Goal: Task Accomplishment & Management: Manage account settings

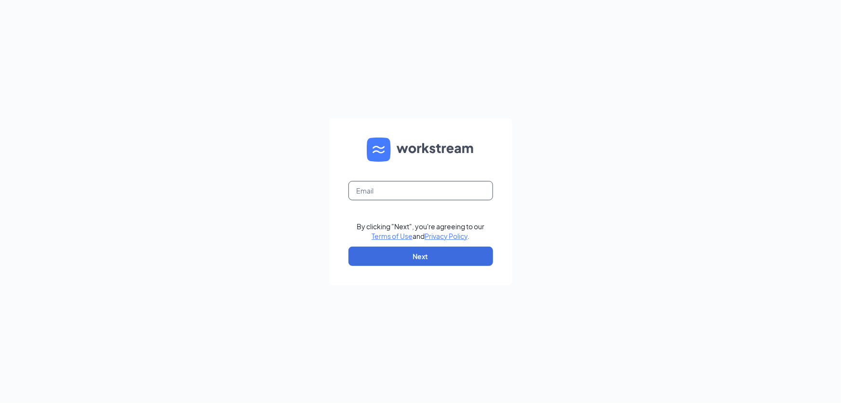
click at [400, 185] on input "text" at bounding box center [421, 190] width 145 height 19
click at [540, 148] on div "By clicking "Next", you're agreeing to our Terms of Use and Privacy Policy . Ne…" at bounding box center [420, 201] width 841 height 403
click at [444, 189] on input "text" at bounding box center [421, 190] width 145 height 19
type input "glhf2667@gmail.com"
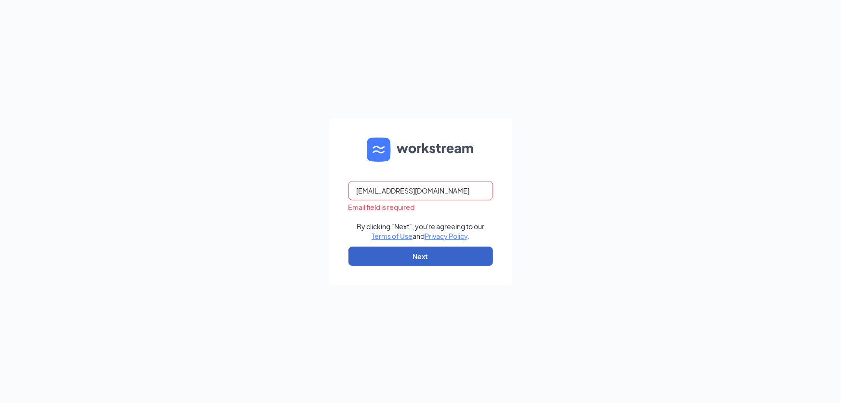
click at [442, 252] on button "Next" at bounding box center [421, 255] width 145 height 19
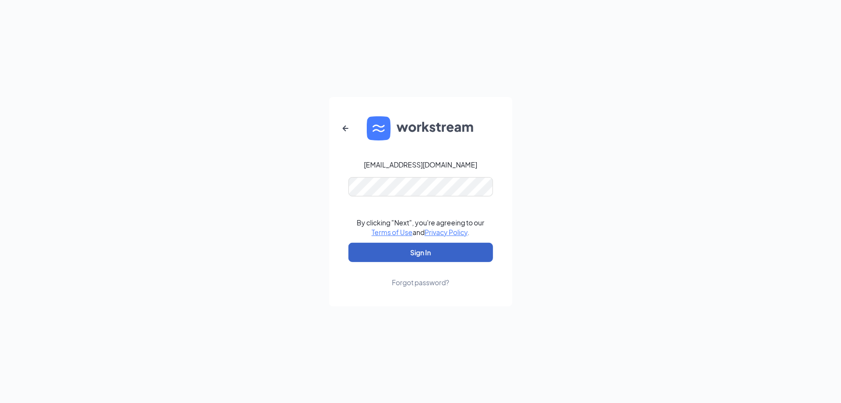
click at [427, 243] on button "Sign In" at bounding box center [421, 251] width 145 height 19
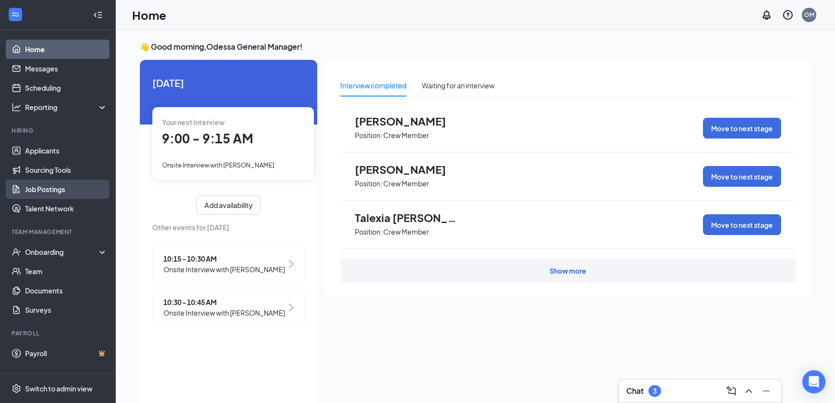
click at [51, 191] on link "Job Postings" at bounding box center [66, 188] width 82 height 19
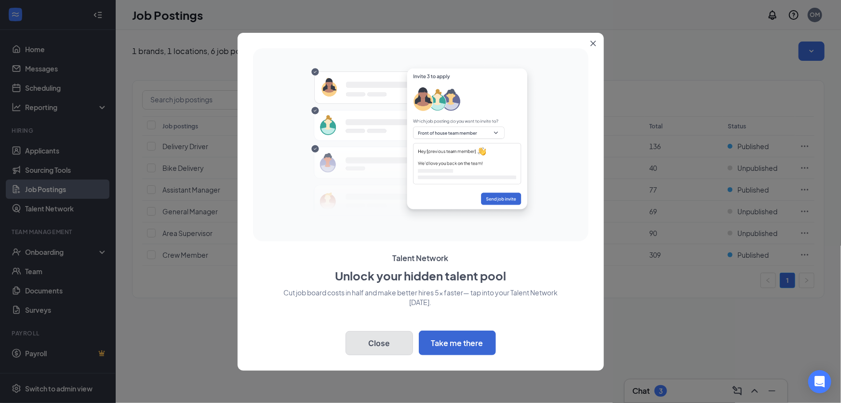
click at [394, 342] on button "Close" at bounding box center [379, 343] width 67 height 24
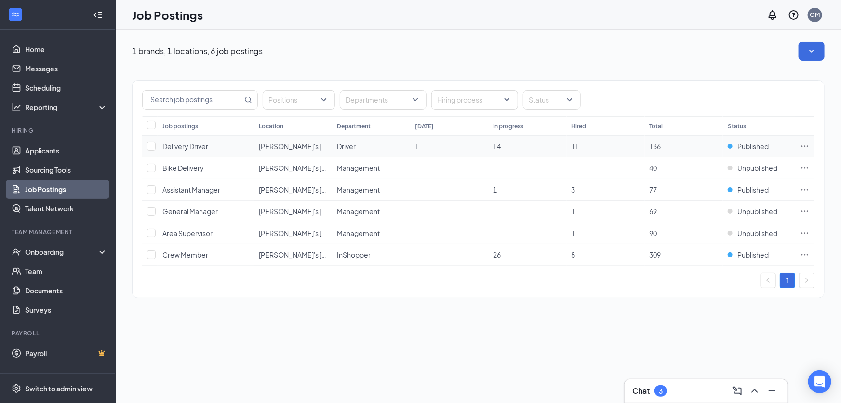
click at [808, 146] on icon "Ellipses" at bounding box center [805, 145] width 7 height 1
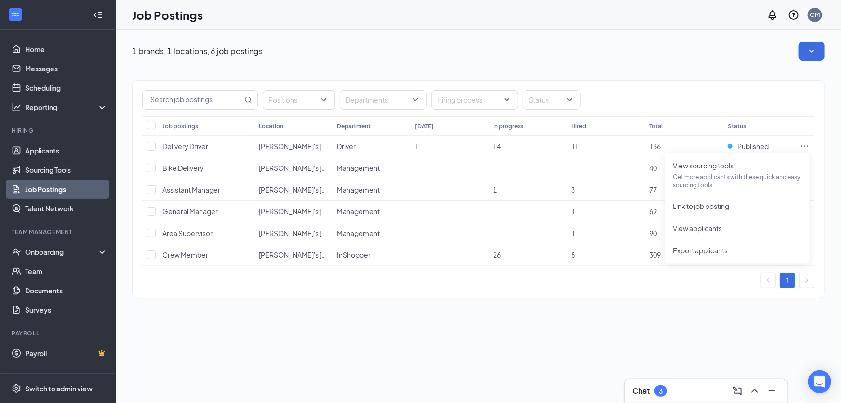
click at [694, 102] on div "Positions Departments Hiring process Status" at bounding box center [478, 99] width 672 height 19
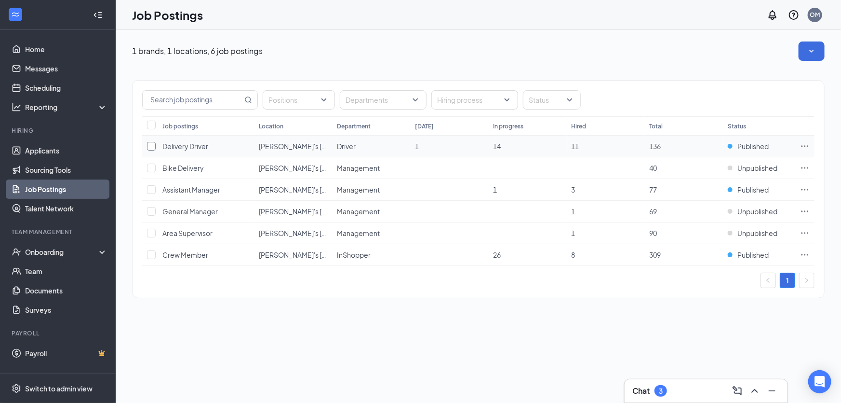
click at [150, 144] on input "checkbox" at bounding box center [151, 146] width 9 height 9
checkbox input "true"
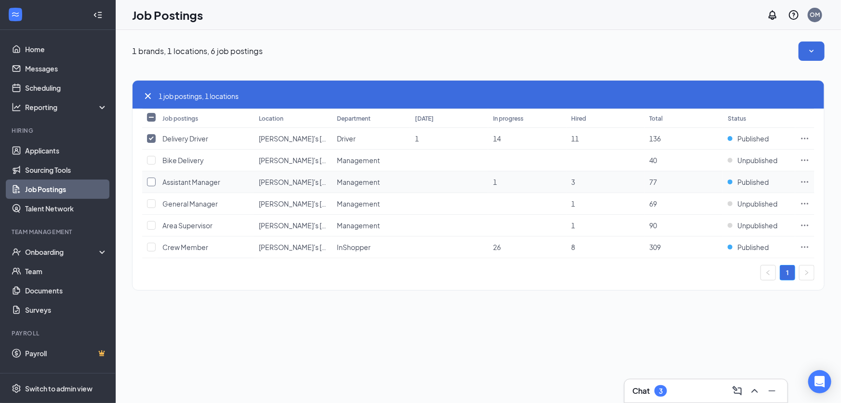
click at [149, 182] on input "checkbox" at bounding box center [151, 181] width 9 height 9
checkbox input "true"
click at [149, 245] on input "checkbox" at bounding box center [151, 246] width 9 height 9
checkbox input "true"
click at [810, 138] on td at bounding box center [804, 139] width 19 height 22
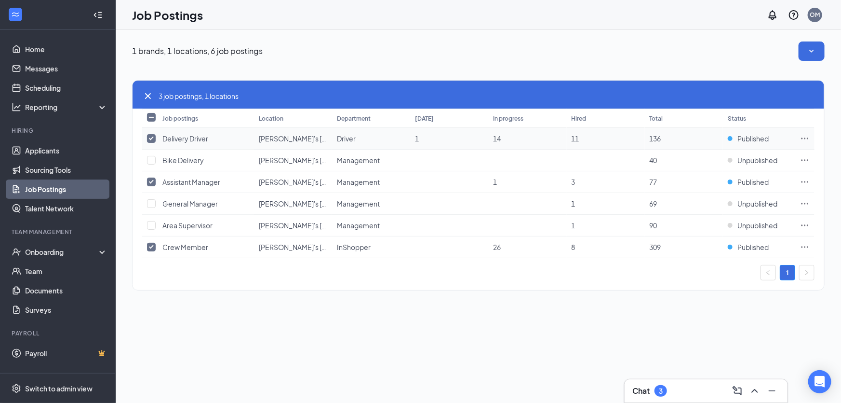
click at [810, 138] on td at bounding box center [804, 139] width 19 height 22
click at [809, 138] on icon "Ellipses" at bounding box center [805, 139] width 10 height 10
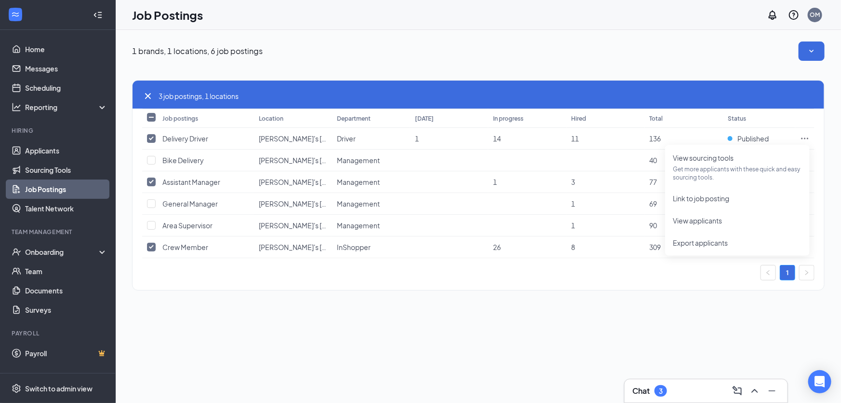
click at [325, 27] on div "Job Postings OM" at bounding box center [479, 15] width 726 height 30
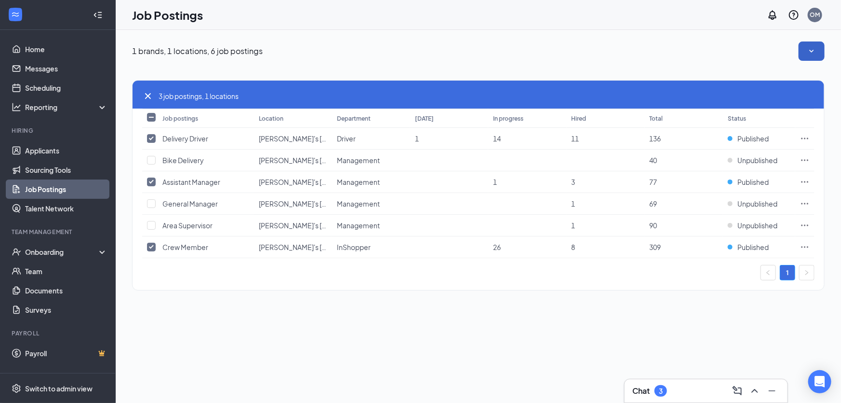
click at [821, 43] on button "button" at bounding box center [812, 50] width 26 height 19
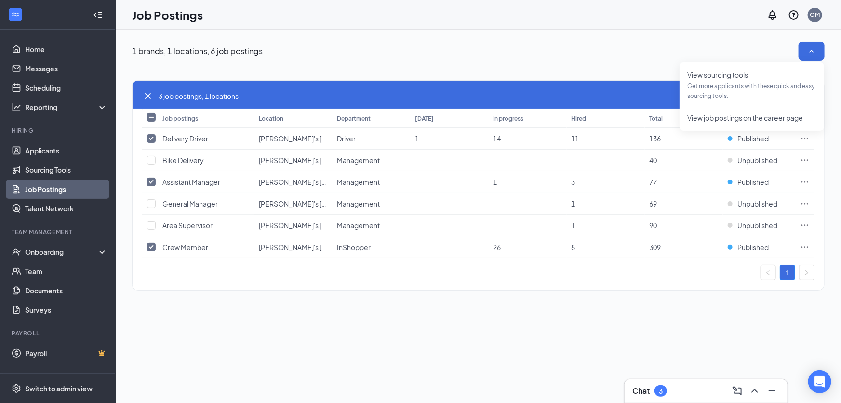
click at [457, 33] on div "1 brands, 1 locations, 6 job postings 3 job postings, 1 locations Job postings …" at bounding box center [479, 171] width 726 height 282
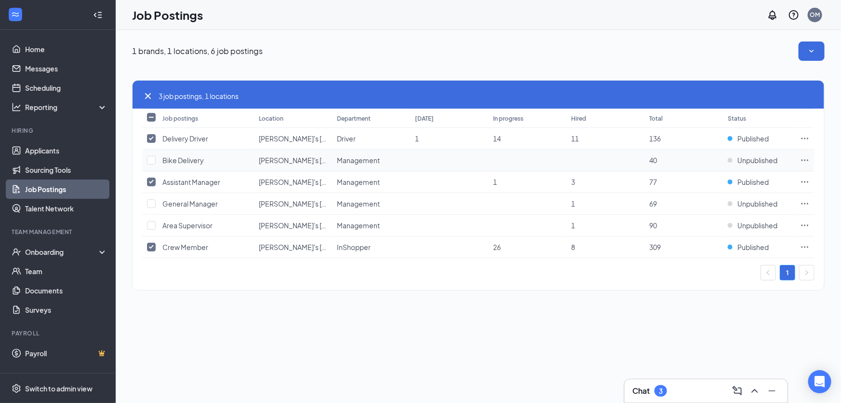
click at [806, 158] on icon "Ellipses" at bounding box center [805, 160] width 10 height 10
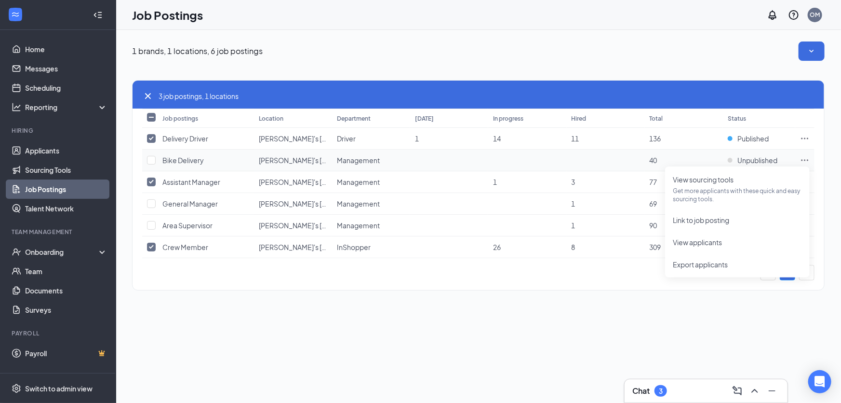
click at [806, 158] on icon "Ellipses" at bounding box center [805, 160] width 10 height 10
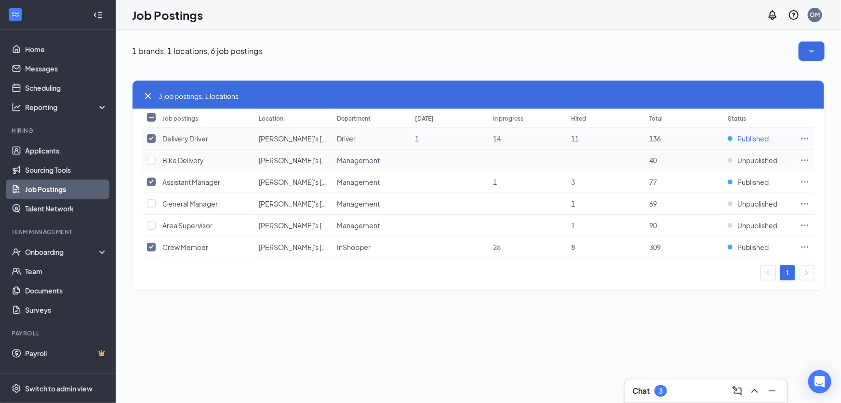
click at [768, 140] on span "Published" at bounding box center [753, 139] width 31 height 10
click at [739, 139] on span "Published" at bounding box center [753, 139] width 31 height 10
click at [736, 139] on div "Published" at bounding box center [759, 139] width 63 height 10
click at [734, 138] on div "Published" at bounding box center [759, 139] width 63 height 10
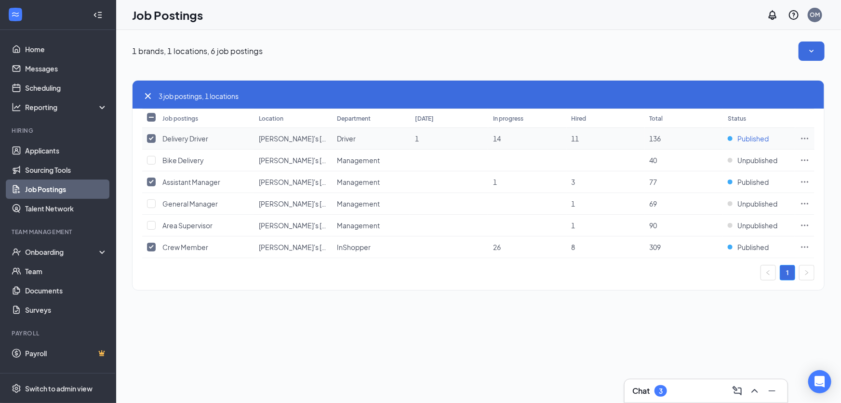
drag, startPoint x: 734, startPoint y: 138, endPoint x: 774, endPoint y: 135, distance: 40.6
click at [774, 135] on div "Published" at bounding box center [759, 139] width 63 height 10
click at [805, 139] on icon "Ellipses" at bounding box center [805, 139] width 10 height 10
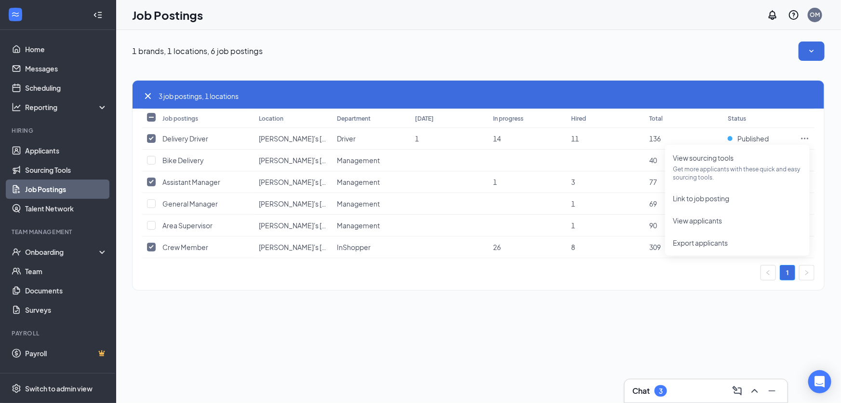
click at [698, 291] on div "3 job postings, 1 locations Job postings Location Department Today In progress …" at bounding box center [478, 180] width 693 height 239
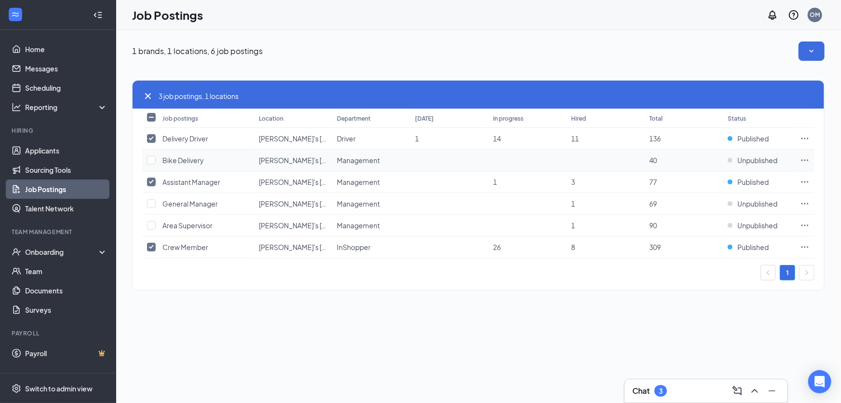
click at [749, 154] on td "Unpublished" at bounding box center [759, 160] width 72 height 22
click at [742, 135] on span "Published" at bounding box center [753, 139] width 31 height 10
click at [795, 93] on div "3 job postings, 1 locations" at bounding box center [478, 96] width 672 height 12
click at [821, 42] on button "button" at bounding box center [812, 50] width 26 height 19
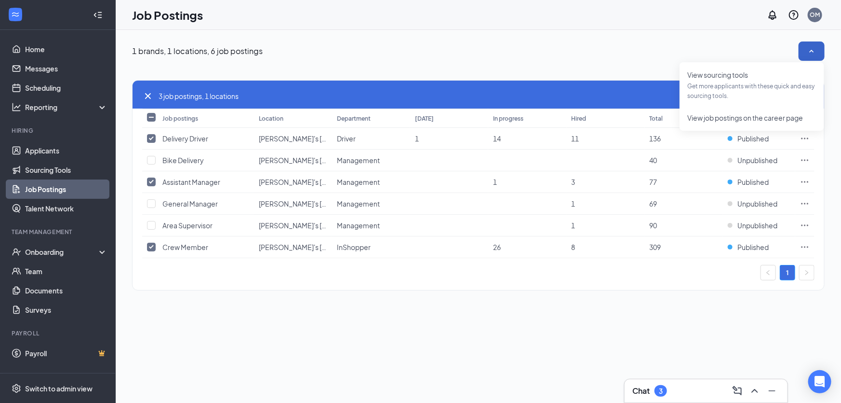
click at [821, 42] on button "button" at bounding box center [812, 50] width 26 height 19
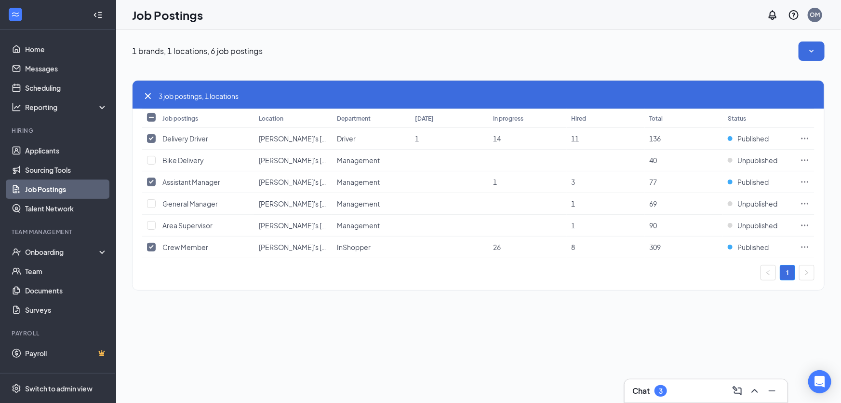
click at [150, 119] on input "Select all" at bounding box center [151, 117] width 9 height 9
checkbox input "true"
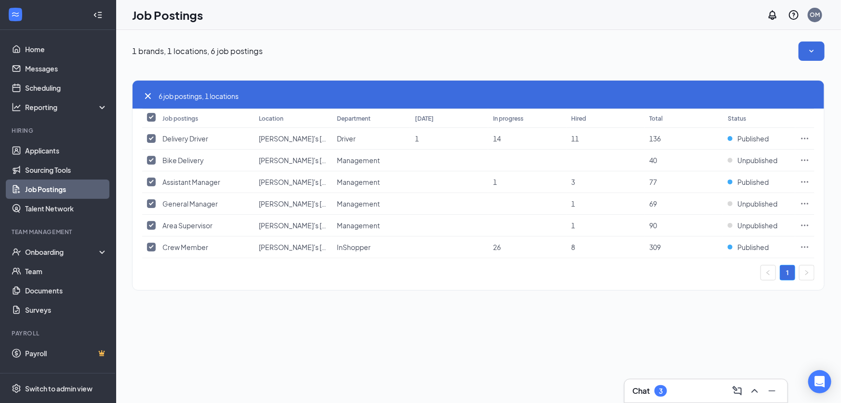
click at [150, 119] on input "Select all" at bounding box center [151, 117] width 9 height 9
checkbox input "false"
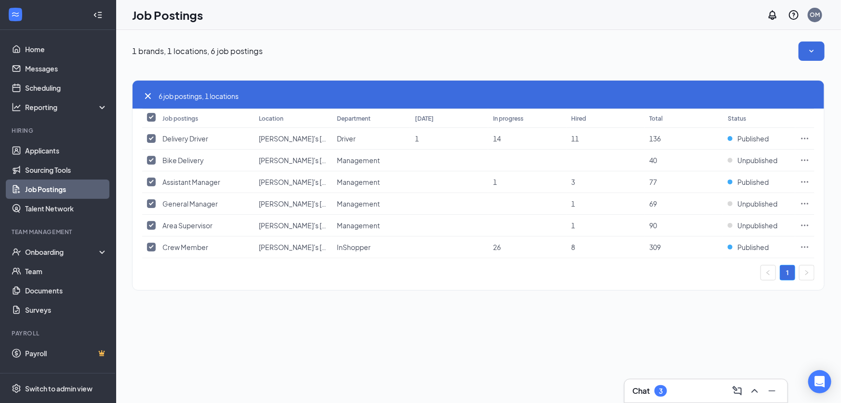
checkbox input "false"
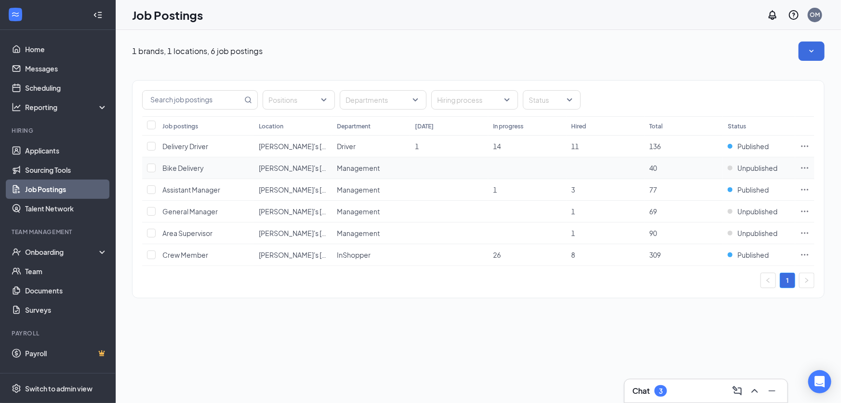
click at [400, 157] on td "Management" at bounding box center [371, 168] width 78 height 22
click at [268, 133] on th "Location" at bounding box center [293, 125] width 78 height 19
click at [198, 144] on span "Delivery Driver" at bounding box center [185, 146] width 46 height 9
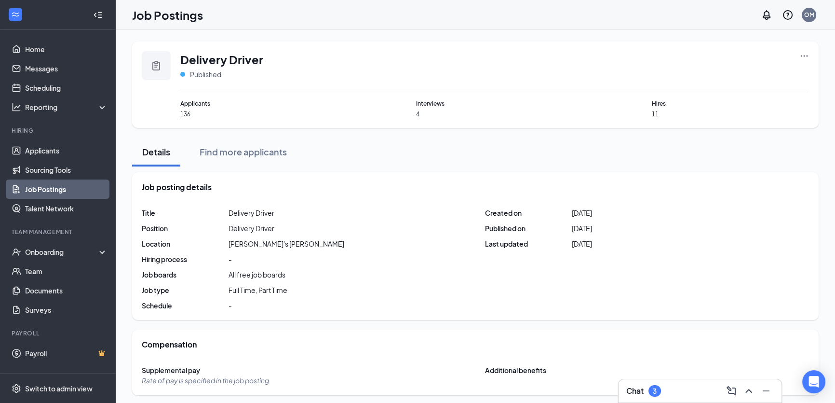
click at [802, 55] on icon "Ellipses" at bounding box center [804, 56] width 10 height 10
click at [705, 126] on ul "View sourcing tools Get more applicants with these quick and easy sourcing tool…" at bounding box center [736, 117] width 145 height 111
click at [702, 115] on span "Link to job posting" at bounding box center [700, 115] width 56 height 9
click at [55, 188] on link "Job Postings" at bounding box center [66, 188] width 82 height 19
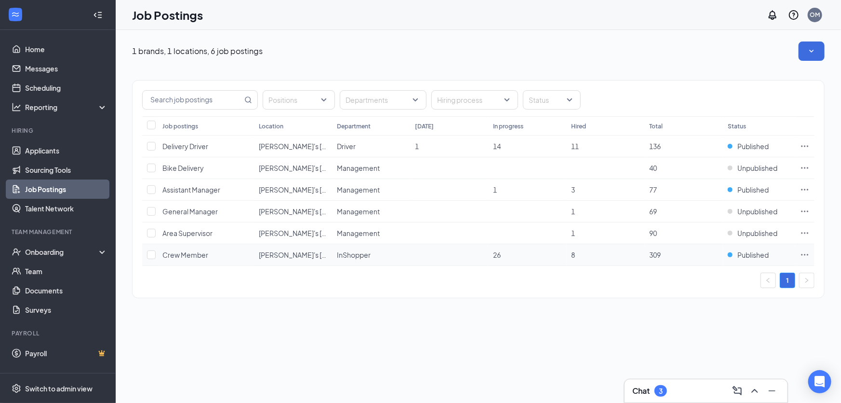
click at [809, 255] on icon "Ellipses" at bounding box center [805, 255] width 10 height 10
click at [502, 315] on div "1 brands, 1 locations, 6 job postings Positions Departments Hiring process Stat…" at bounding box center [479, 174] width 726 height 289
click at [38, 187] on link "Job Postings" at bounding box center [66, 188] width 82 height 19
click at [43, 168] on link "Sourcing Tools" at bounding box center [66, 169] width 82 height 19
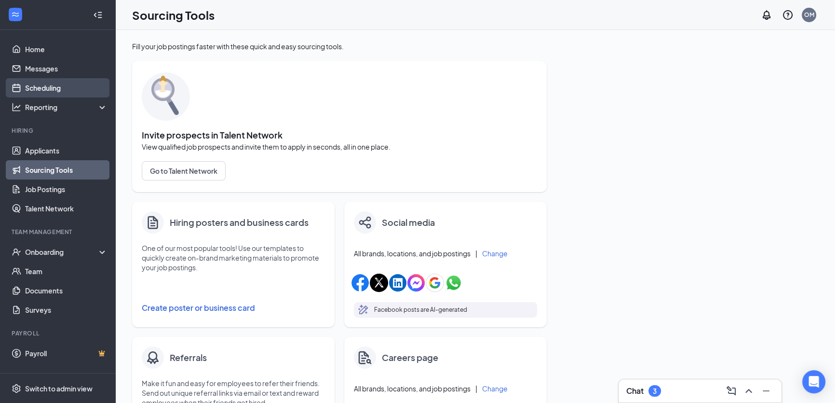
click at [43, 85] on link "Scheduling" at bounding box center [66, 87] width 82 height 19
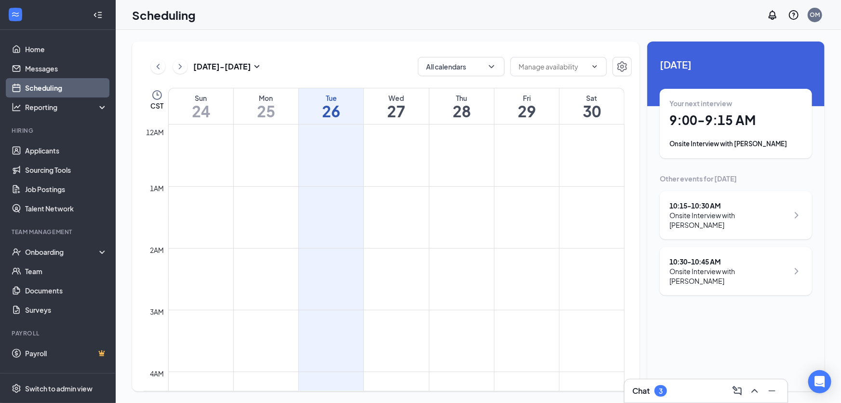
scroll to position [473, 0]
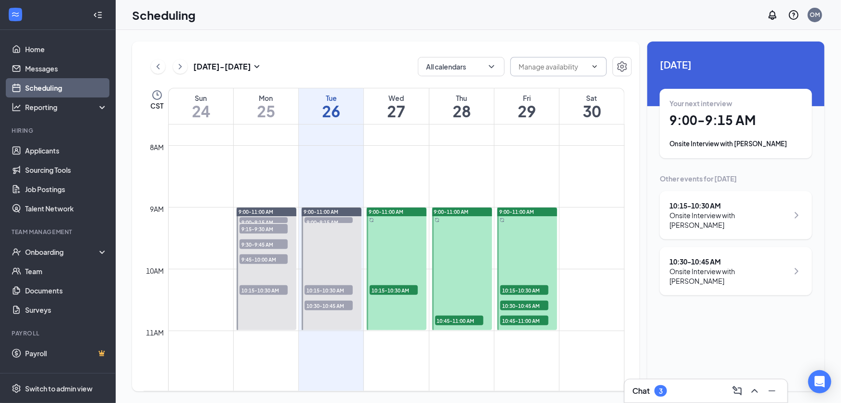
click at [527, 69] on input "text" at bounding box center [553, 66] width 68 height 11
click at [486, 69] on button "All calendars" at bounding box center [461, 66] width 87 height 19
click at [540, 63] on input "text" at bounding box center [553, 66] width 68 height 11
click at [540, 46] on div "Aug 24 - Aug 30 All calendars CST Sun 24 Mon 25 Tue 26 Wed 27 Thu 28 Fri 29 Sat…" at bounding box center [386, 215] width 508 height 349
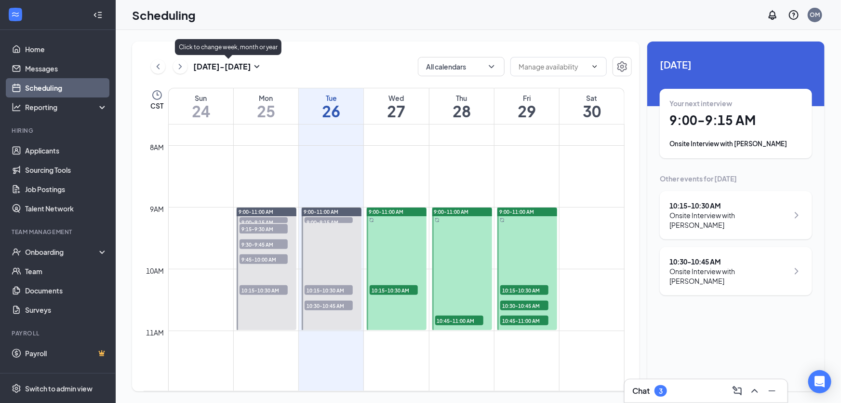
click at [183, 69] on icon "ChevronRight" at bounding box center [180, 67] width 10 height 12
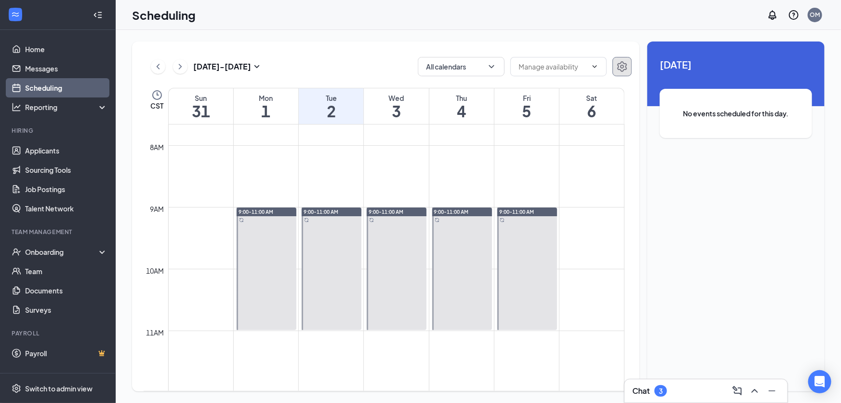
click at [622, 67] on icon "Settings" at bounding box center [623, 66] width 10 height 11
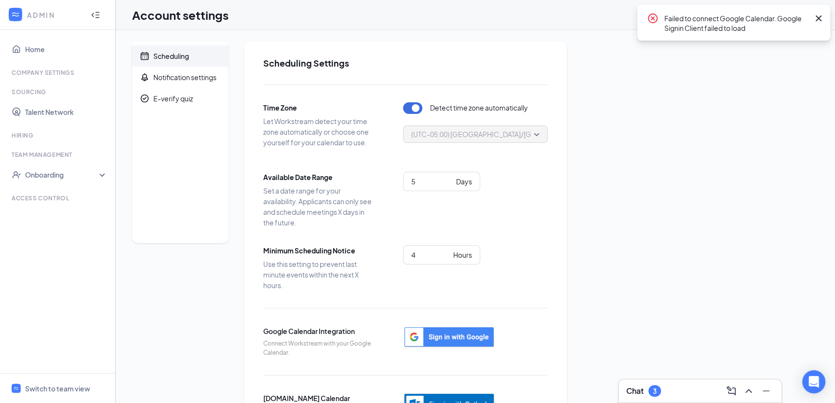
click at [99, 17] on icon "Collapse" at bounding box center [97, 15] width 4 height 6
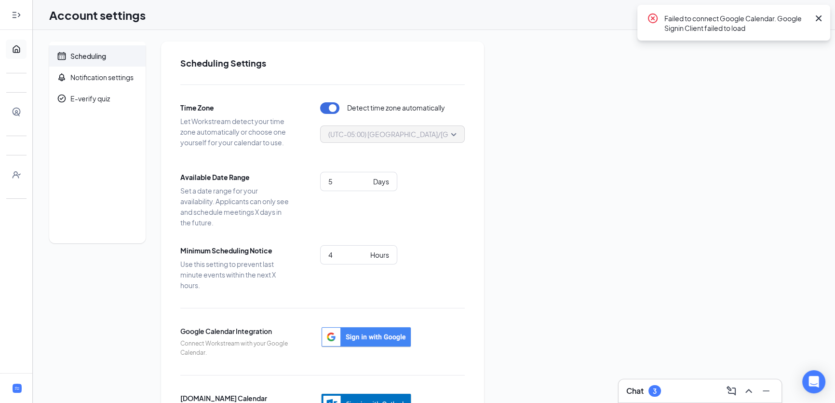
click at [25, 41] on link "Home" at bounding box center [30, 49] width 10 height 19
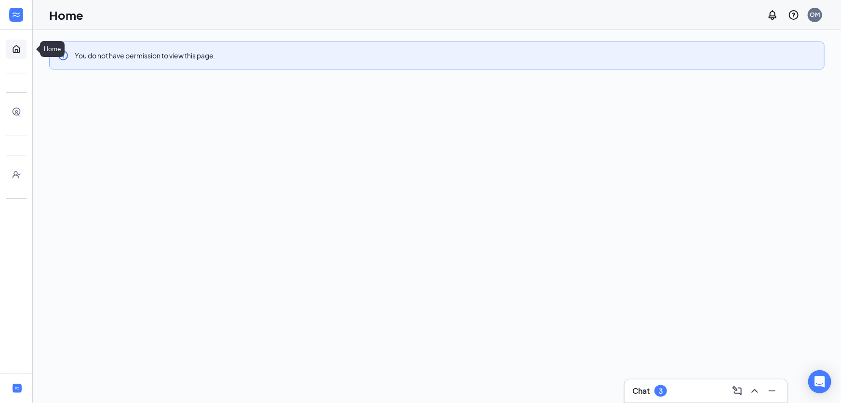
click at [25, 49] on link "Home" at bounding box center [30, 49] width 10 height 19
click at [19, 8] on div at bounding box center [16, 14] width 19 height 19
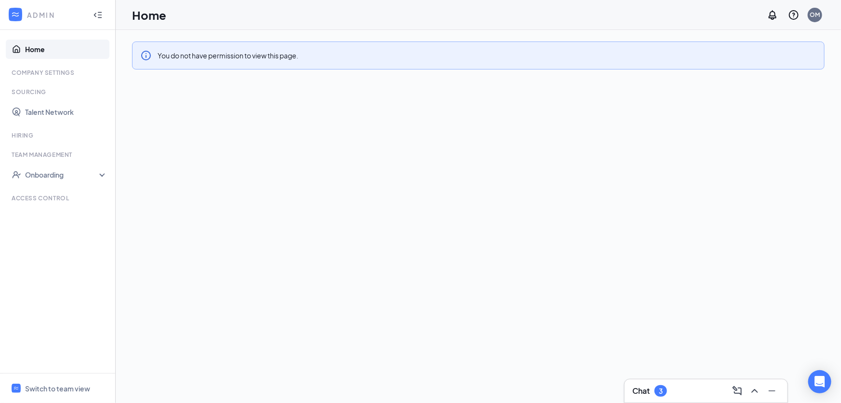
click at [20, 17] on icon "WorkstreamLogo" at bounding box center [16, 15] width 10 height 10
click at [140, 13] on h1 "Home" at bounding box center [149, 15] width 34 height 16
click at [103, 15] on div at bounding box center [97, 14] width 19 height 19
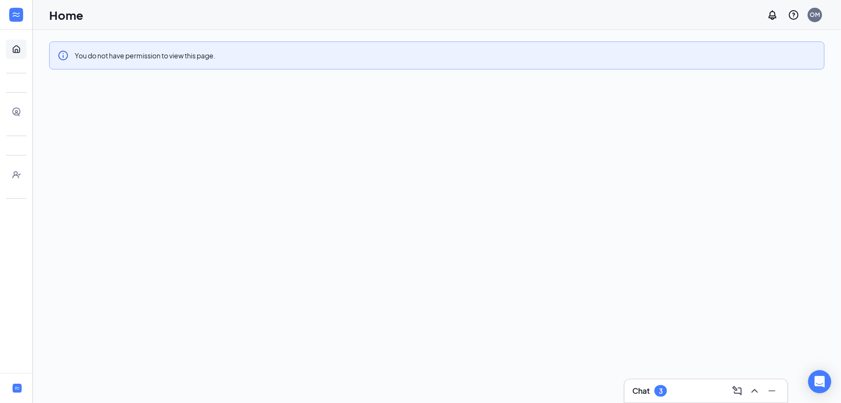
click at [0, 19] on div at bounding box center [16, 15] width 32 height 30
click at [8, 19] on div at bounding box center [16, 14] width 19 height 19
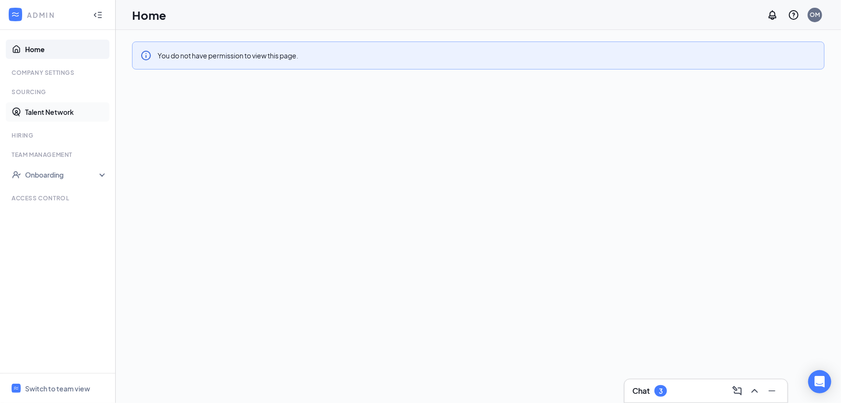
click at [35, 107] on link "Talent Network" at bounding box center [66, 111] width 82 height 19
click at [51, 176] on div "Onboarding" at bounding box center [62, 175] width 74 height 10
click at [44, 131] on div "Hiring" at bounding box center [59, 135] width 94 height 8
click at [44, 119] on link "Talent Network" at bounding box center [66, 111] width 82 height 19
click at [40, 13] on div "ADMIN" at bounding box center [55, 15] width 57 height 10
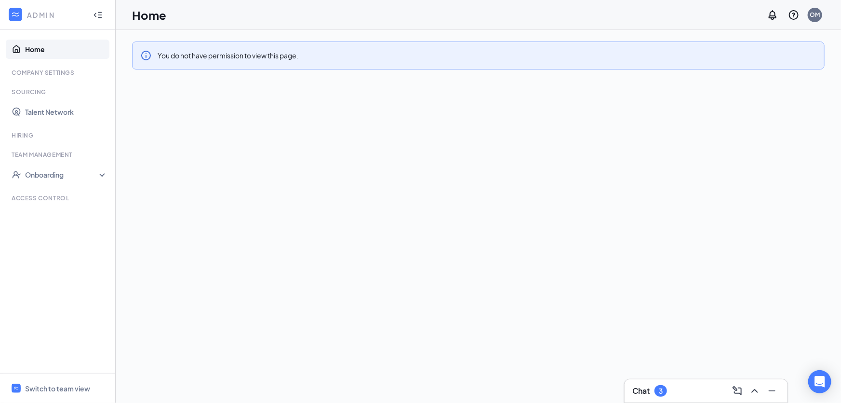
click at [20, 13] on icon "WorkstreamLogo" at bounding box center [16, 15] width 10 height 10
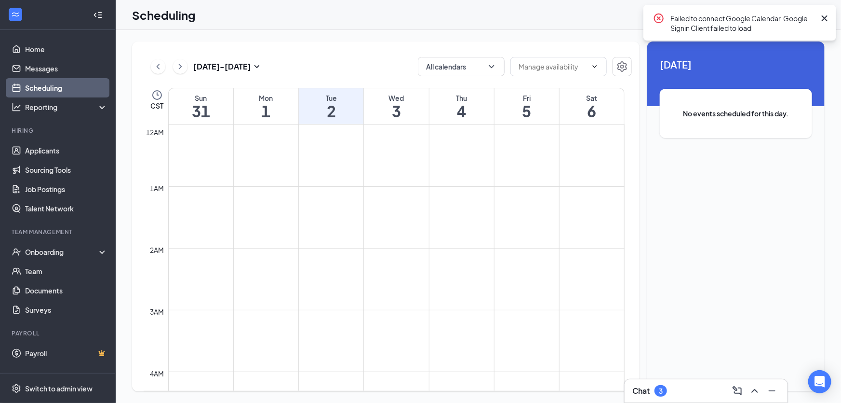
scroll to position [473, 0]
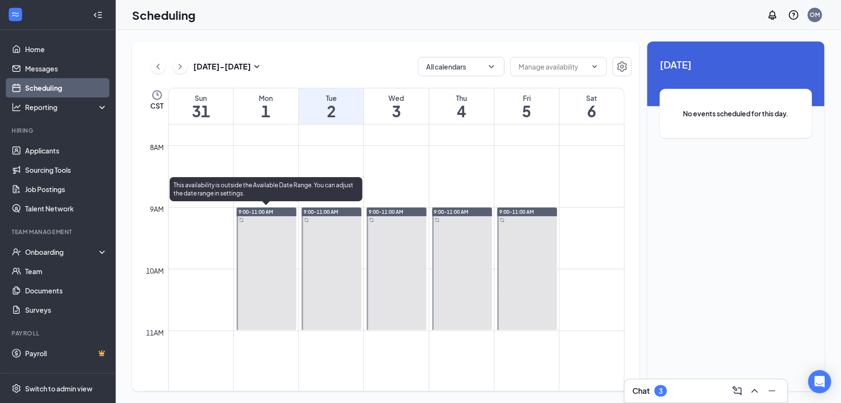
click at [275, 210] on div "9:00-11:00 AM" at bounding box center [267, 211] width 60 height 9
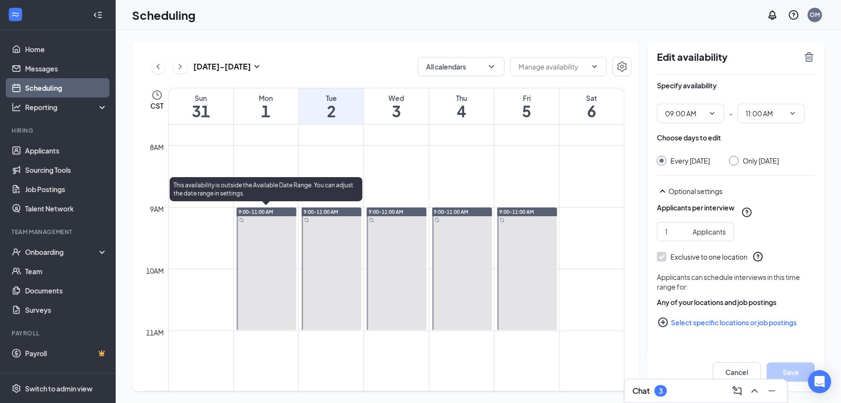
type input "09:00 AM"
type input "11:00 AM"
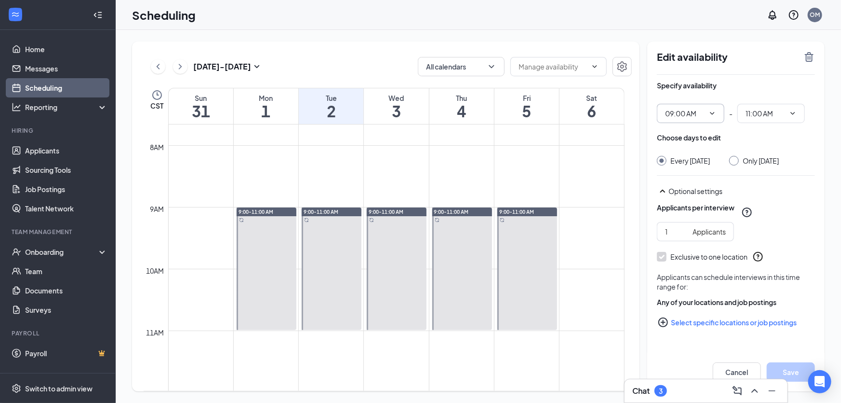
click at [712, 116] on icon "ChevronDown" at bounding box center [713, 113] width 8 height 8
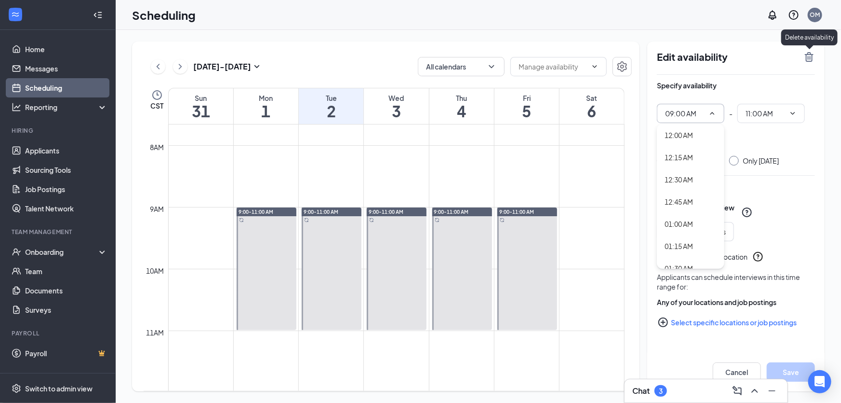
click at [806, 61] on icon "TrashOutline" at bounding box center [809, 57] width 9 height 10
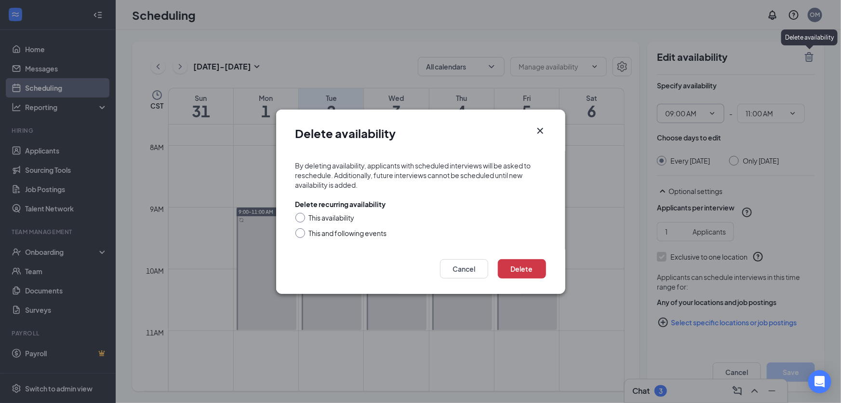
click at [325, 236] on div "This and following events" at bounding box center [348, 233] width 78 height 10
click at [302, 235] on input "This and following events" at bounding box center [299, 231] width 7 height 7
radio input "true"
click at [512, 268] on button "Delete" at bounding box center [522, 268] width 48 height 19
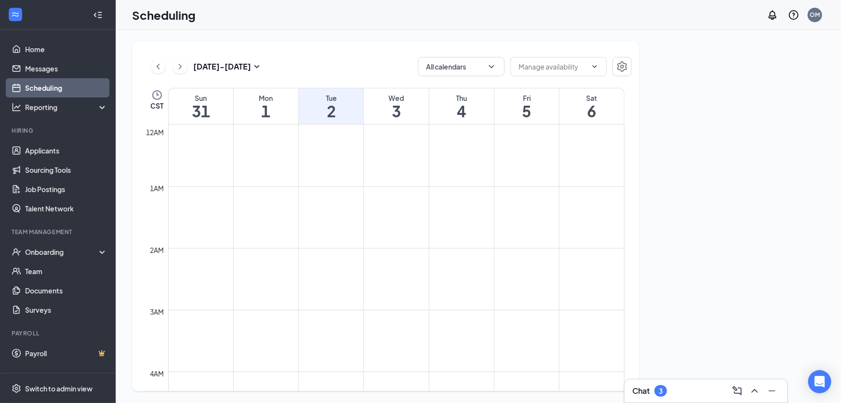
scroll to position [473, 0]
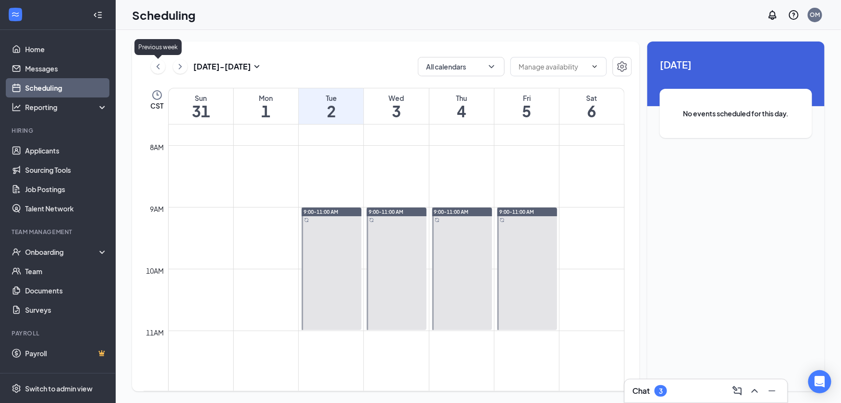
click at [155, 67] on icon "ChevronLeft" at bounding box center [158, 67] width 10 height 12
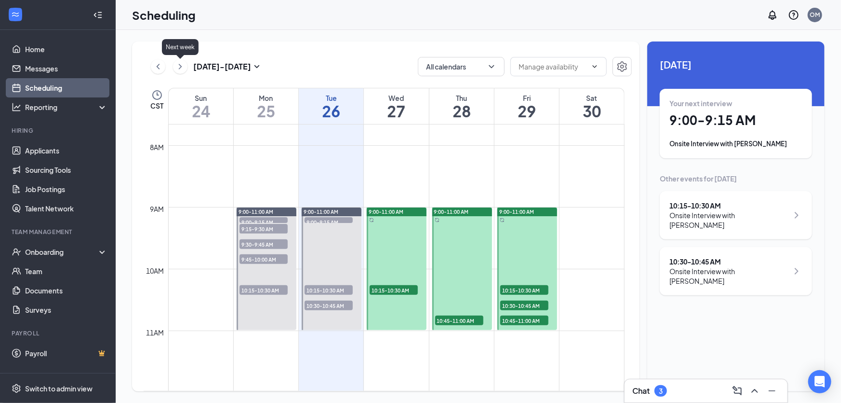
click at [183, 65] on icon "ChevronRight" at bounding box center [180, 67] width 10 height 12
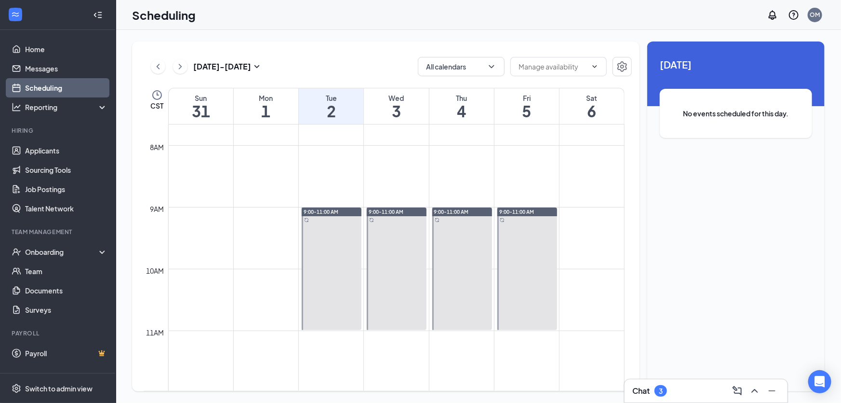
click at [325, 254] on div at bounding box center [332, 268] width 60 height 122
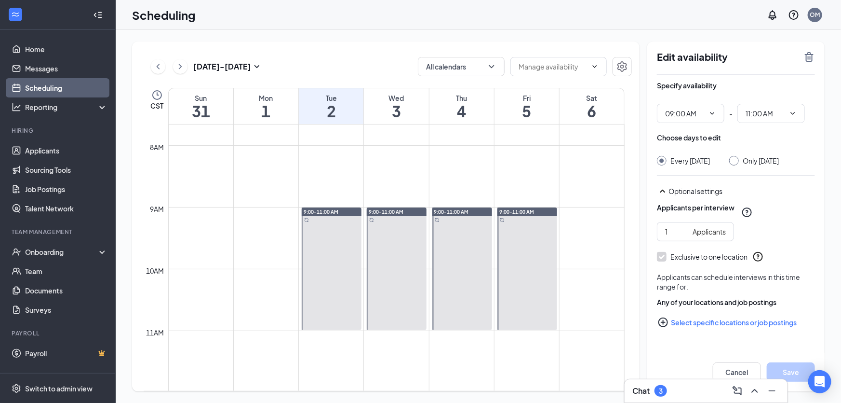
click at [812, 55] on icon "TrashOutline" at bounding box center [809, 57] width 9 height 10
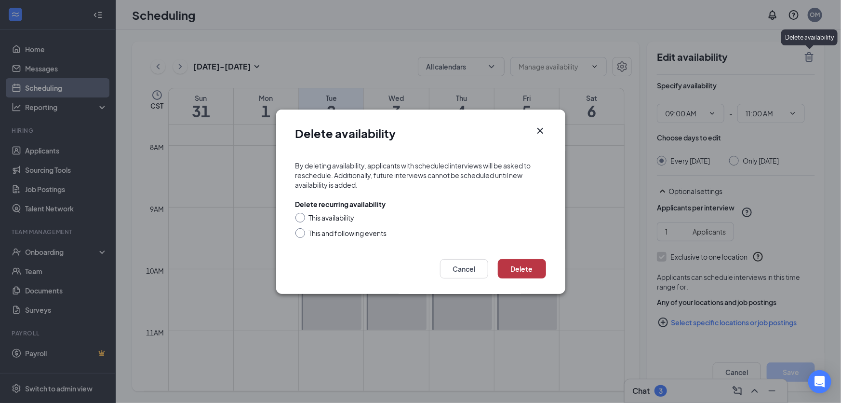
click at [525, 267] on button "Delete" at bounding box center [522, 268] width 48 height 19
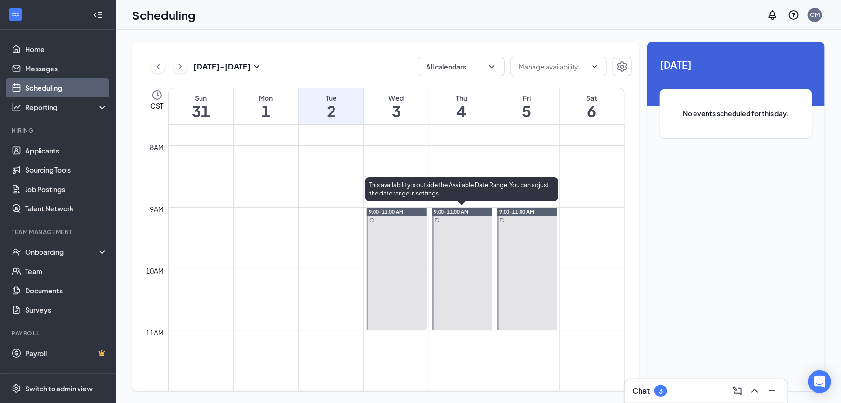
click at [408, 234] on div at bounding box center [397, 268] width 60 height 122
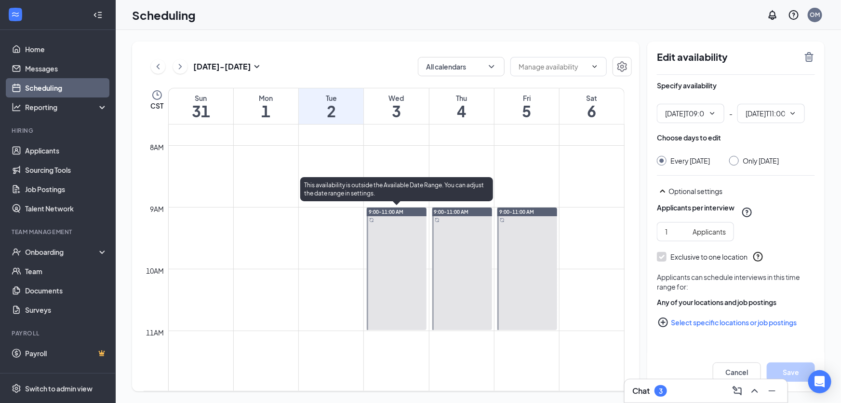
type input "09:00 AM"
type input "11:00 AM"
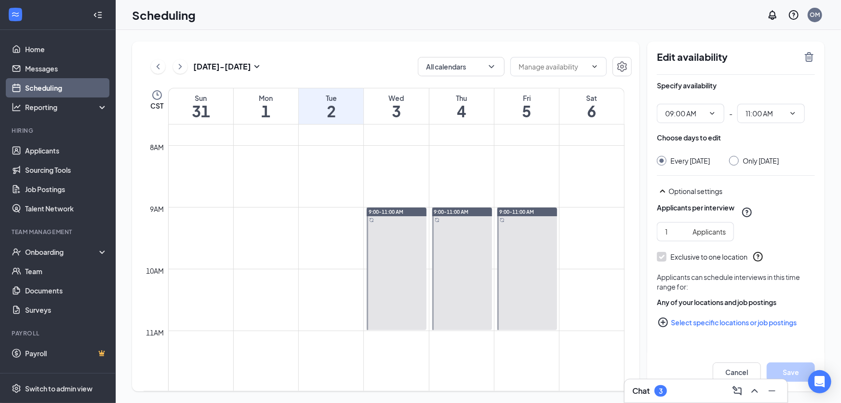
click at [800, 61] on div "Edit availability" at bounding box center [736, 63] width 158 height 24
click at [805, 56] on icon "TrashOutline" at bounding box center [810, 57] width 12 height 12
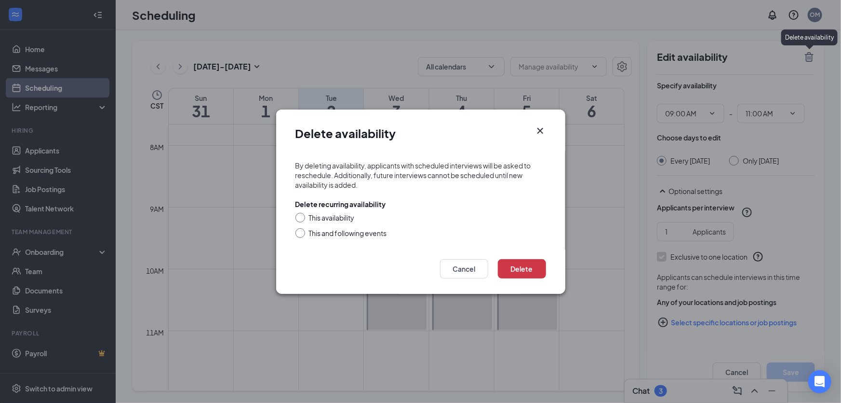
click at [330, 231] on div "This and following events" at bounding box center [348, 233] width 78 height 10
click at [302, 231] on input "This and following events" at bounding box center [299, 231] width 7 height 7
radio input "true"
click at [508, 262] on button "Delete" at bounding box center [522, 268] width 48 height 19
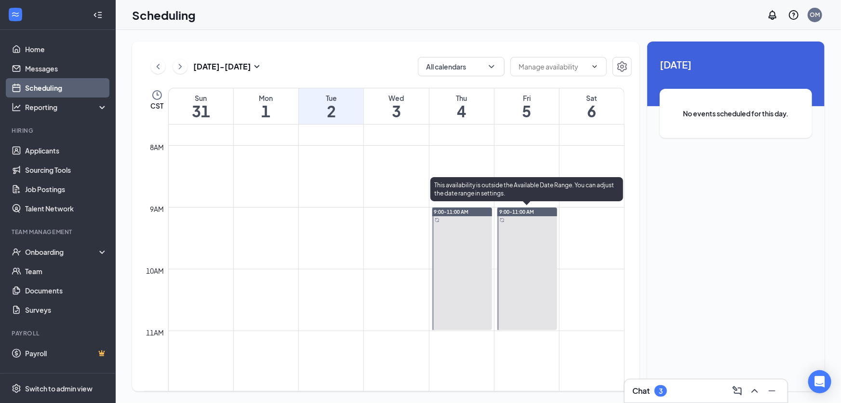
click at [440, 248] on div at bounding box center [462, 268] width 60 height 122
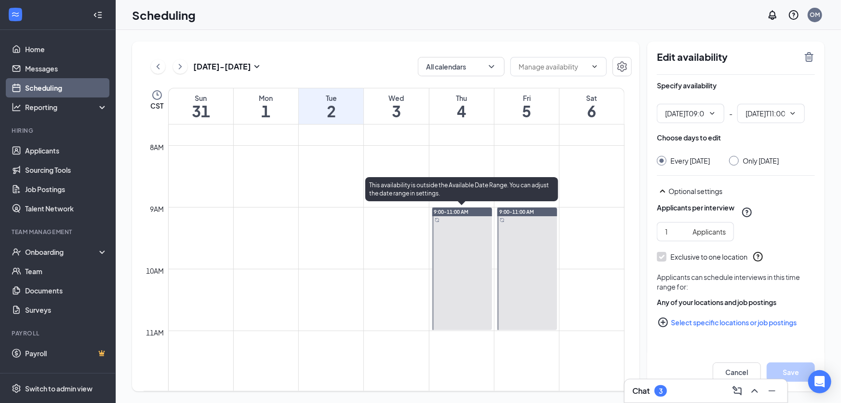
type input "09:00 AM"
type input "11:00 AM"
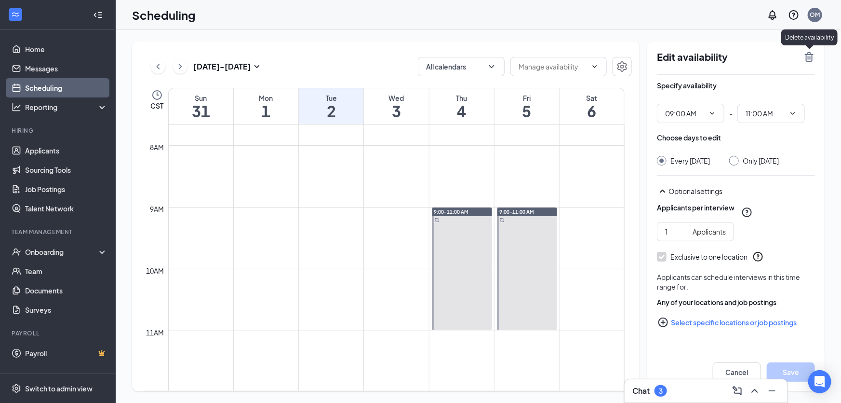
click at [811, 58] on icon "TrashOutline" at bounding box center [810, 57] width 12 height 12
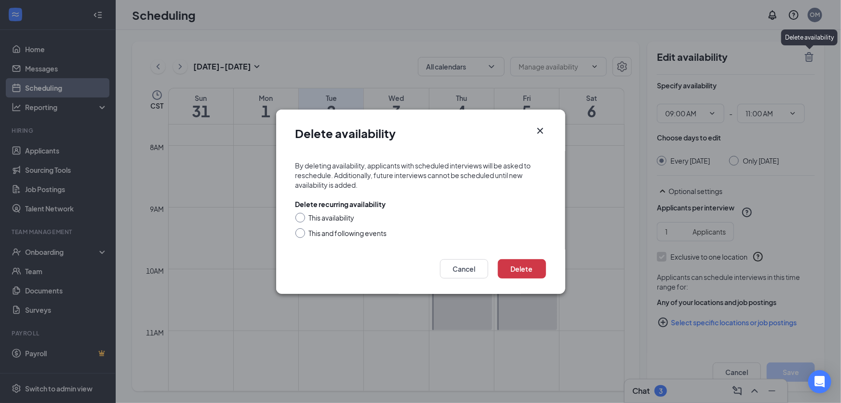
click at [358, 221] on div "This availability" at bounding box center [421, 218] width 251 height 10
click at [358, 234] on div "This and following events" at bounding box center [348, 233] width 78 height 10
click at [302, 234] on input "This and following events" at bounding box center [299, 231] width 7 height 7
radio input "true"
click at [526, 267] on button "Delete" at bounding box center [522, 268] width 48 height 19
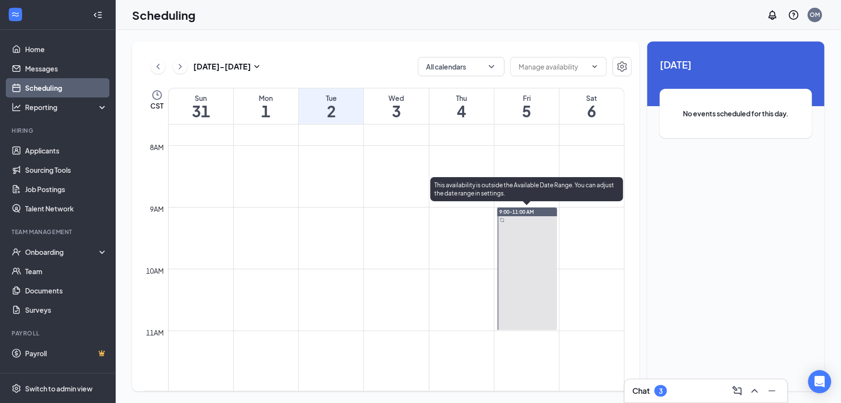
click at [496, 242] on div "9:00-11:00 AM" at bounding box center [527, 268] width 62 height 123
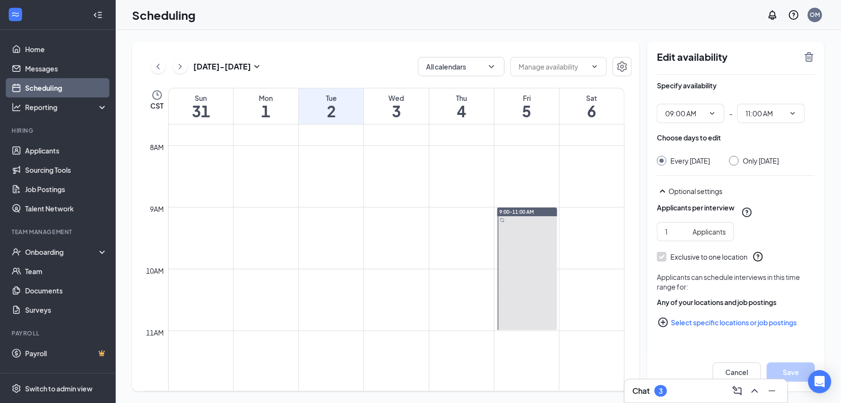
click at [519, 231] on div at bounding box center [527, 268] width 60 height 122
click at [796, 54] on h2 "Edit availability" at bounding box center [727, 57] width 141 height 12
click at [802, 55] on div "Edit availability" at bounding box center [736, 63] width 158 height 24
click at [812, 56] on icon "TrashOutline" at bounding box center [809, 57] width 9 height 10
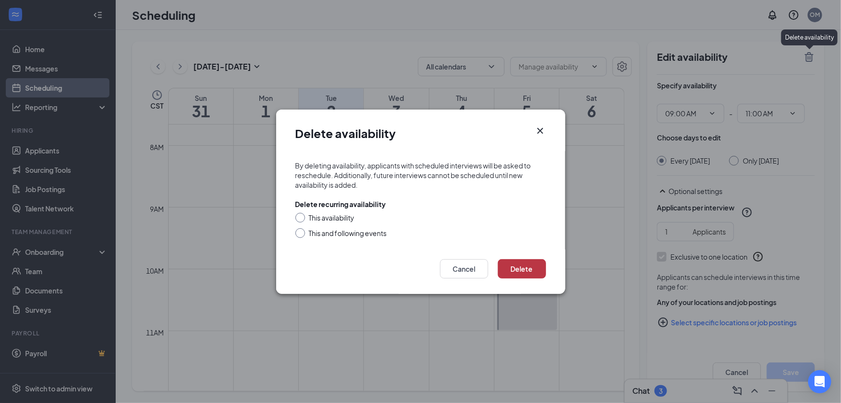
click at [524, 268] on button "Delete" at bounding box center [522, 268] width 48 height 19
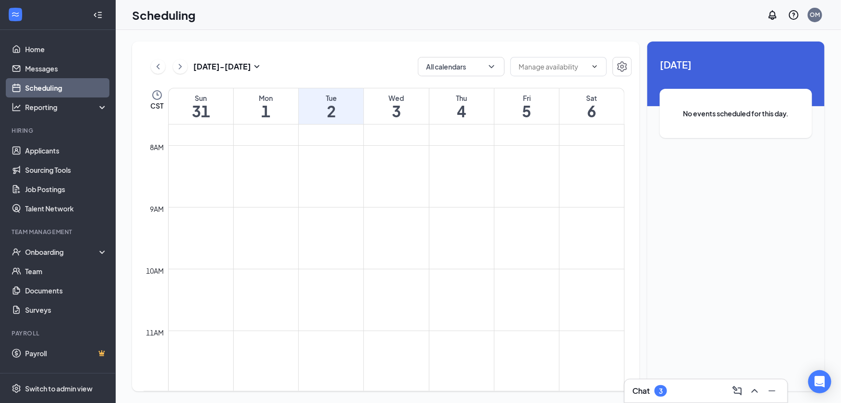
click at [160, 66] on icon "ChevronLeft" at bounding box center [158, 67] width 10 height 12
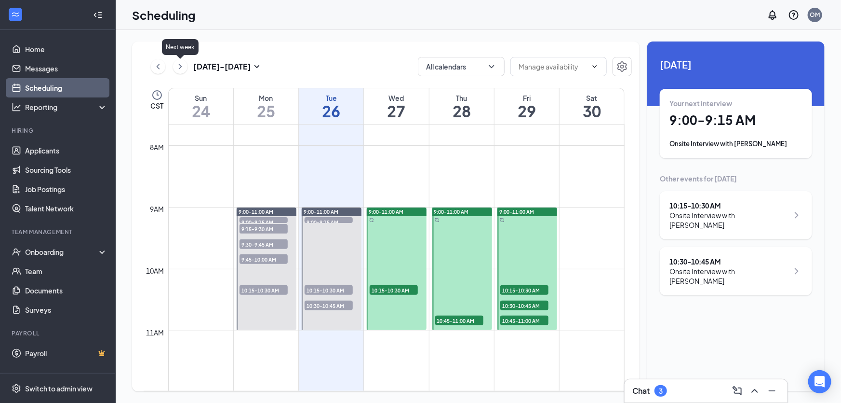
click at [183, 67] on icon "ChevronRight" at bounding box center [180, 67] width 10 height 12
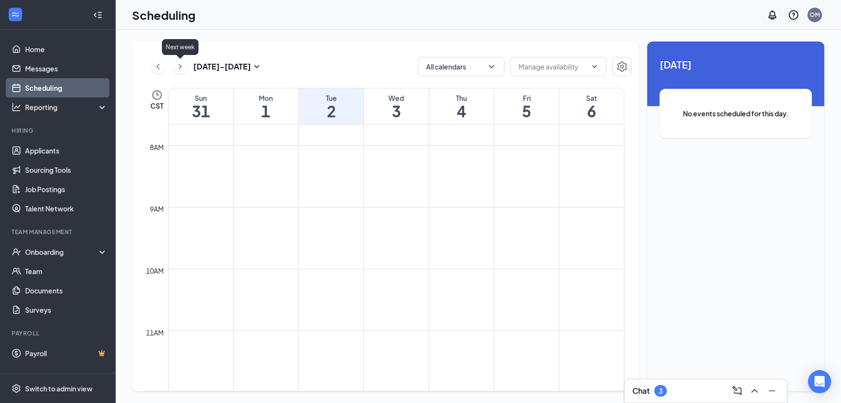
click at [182, 67] on icon "ChevronRight" at bounding box center [180, 67] width 10 height 12
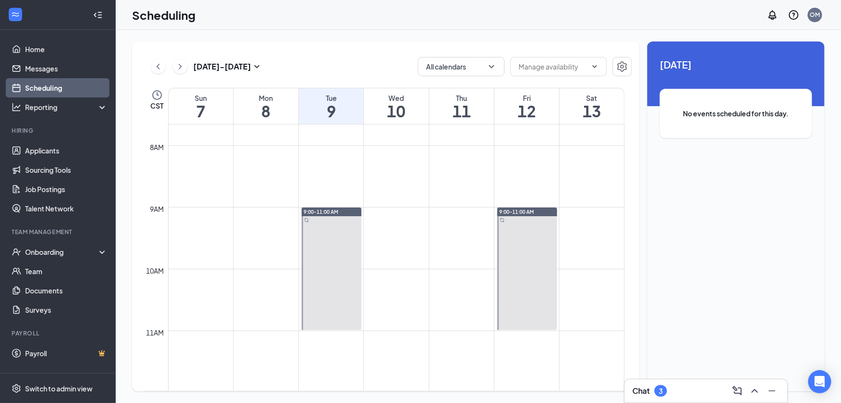
click at [324, 237] on div at bounding box center [332, 268] width 60 height 122
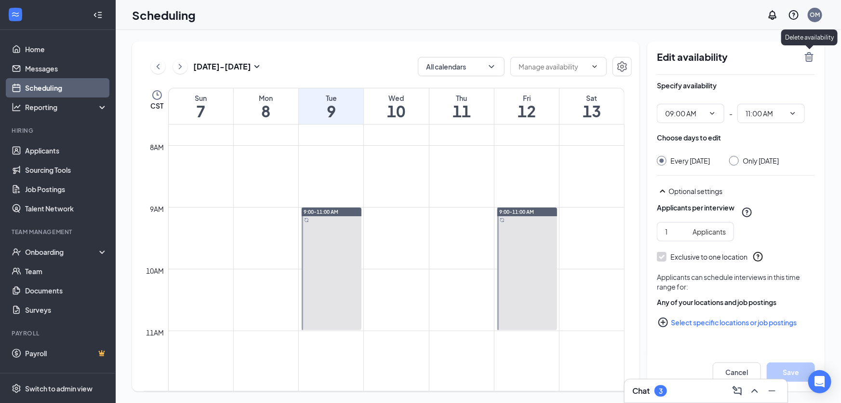
click at [805, 54] on icon "TrashOutline" at bounding box center [809, 57] width 9 height 10
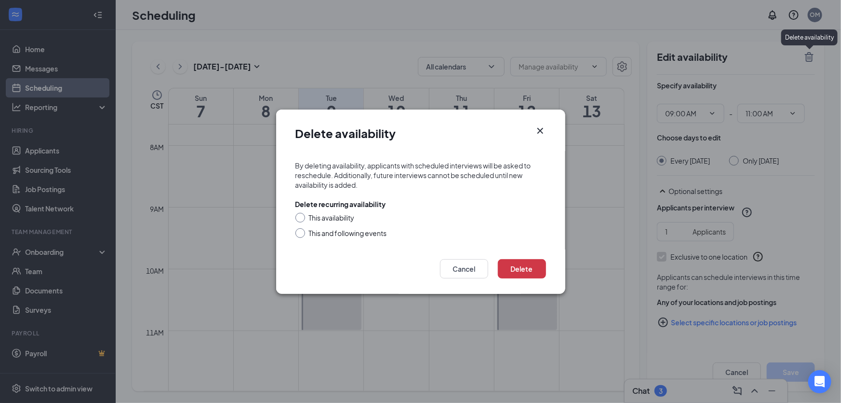
click at [371, 235] on div "This and following events" at bounding box center [348, 233] width 78 height 10
click at [302, 235] on input "This and following events" at bounding box center [299, 231] width 7 height 7
radio input "true"
click at [516, 268] on button "Delete" at bounding box center [522, 268] width 48 height 19
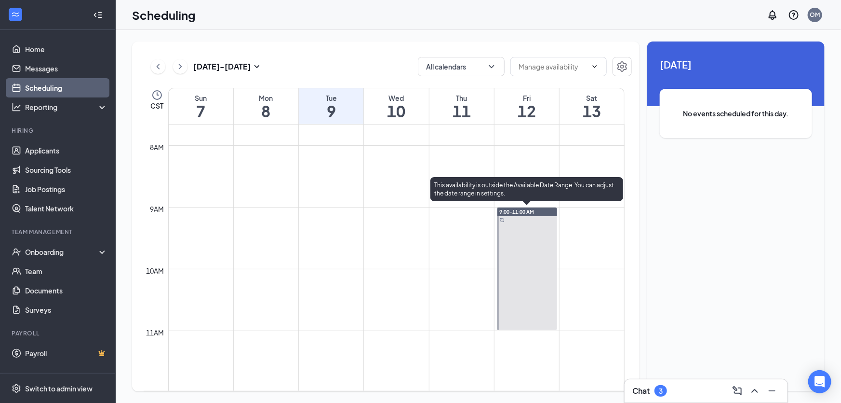
click at [526, 269] on div at bounding box center [527, 268] width 60 height 122
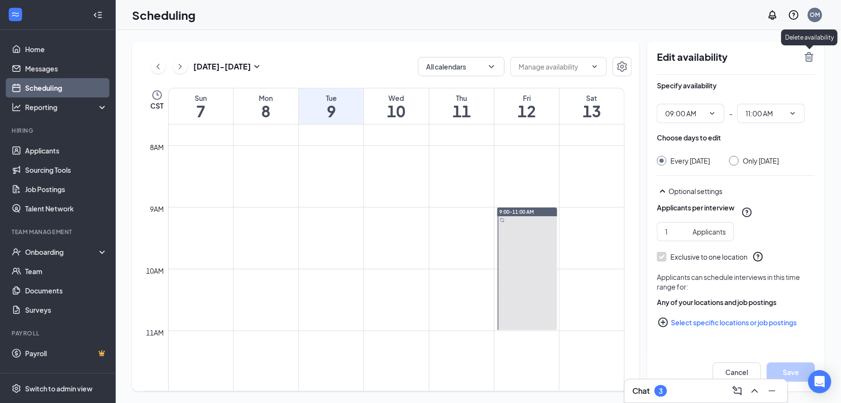
click at [806, 61] on icon "TrashOutline" at bounding box center [809, 57] width 9 height 10
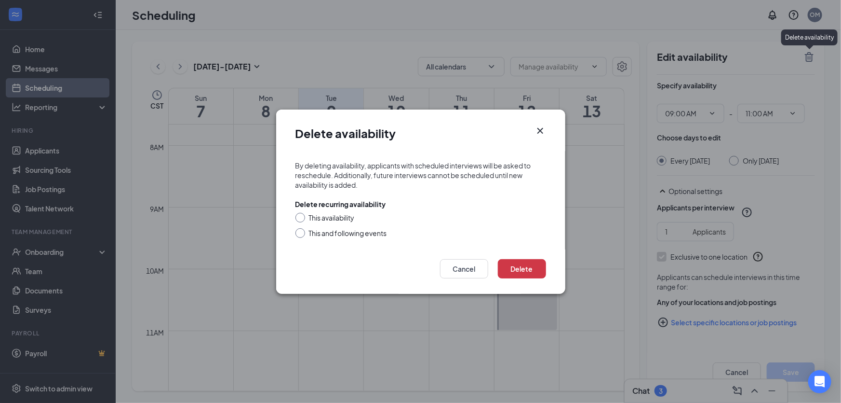
click at [369, 234] on div "This and following events" at bounding box center [348, 233] width 78 height 10
click at [302, 234] on input "This and following events" at bounding box center [299, 231] width 7 height 7
radio input "true"
click at [514, 259] on button "Delete" at bounding box center [522, 268] width 48 height 19
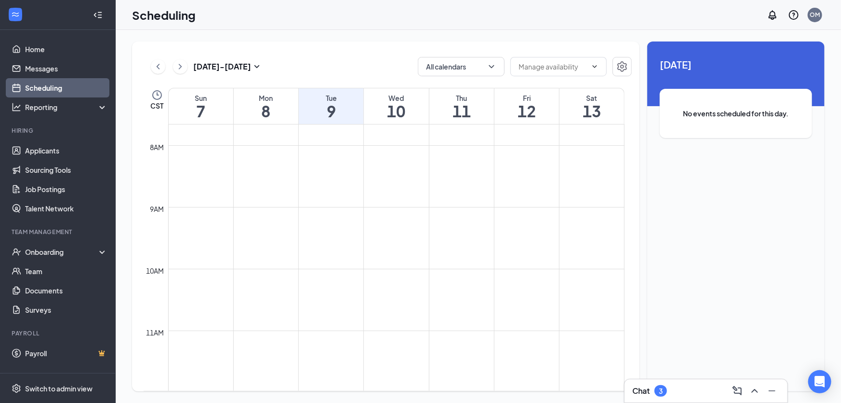
click at [170, 74] on div "[DATE] - [DATE]" at bounding box center [207, 66] width 112 height 19
click at [178, 68] on icon "ChevronRight" at bounding box center [180, 67] width 10 height 12
click at [163, 67] on button at bounding box center [158, 66] width 14 height 14
click at [156, 66] on icon "ChevronLeft" at bounding box center [158, 67] width 10 height 12
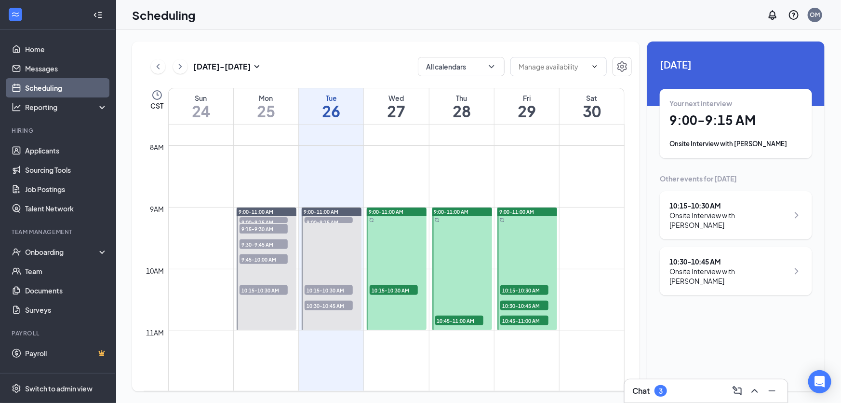
click at [348, 32] on div "[DATE] - [DATE] All calendars CST Sun 24 Mon 25 Tue 26 Wed 27 Thu 28 Fri 29 Sat…" at bounding box center [479, 216] width 726 height 373
